Goal: Navigation & Orientation: Find specific page/section

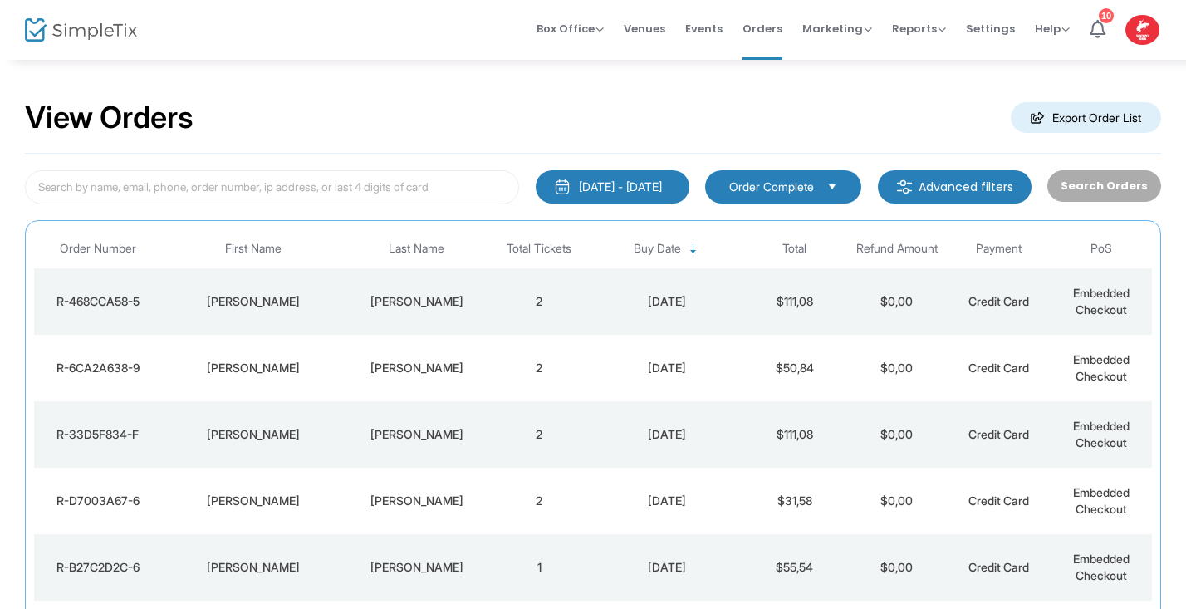
click at [75, 29] on img at bounding box center [81, 30] width 112 height 24
click at [37, 29] on img at bounding box center [81, 30] width 112 height 24
click at [0, 0] on span at bounding box center [0, 0] width 0 height 0
